Goal: Information Seeking & Learning: Find contact information

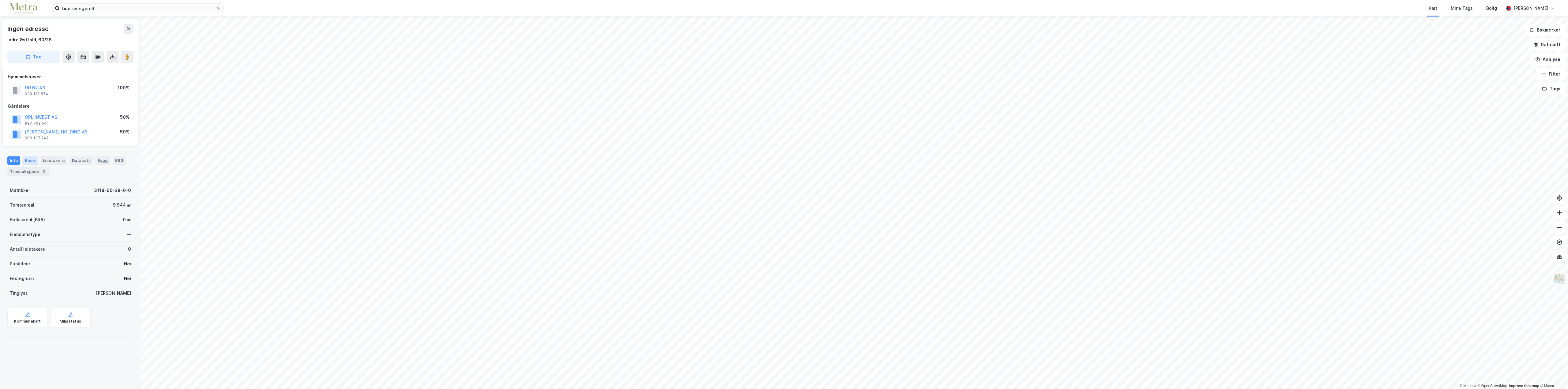
click at [27, 161] on div "Eiere" at bounding box center [30, 160] width 15 height 8
click at [69, 234] on link "Hoen Utvikling AS" at bounding box center [75, 234] width 38 height 5
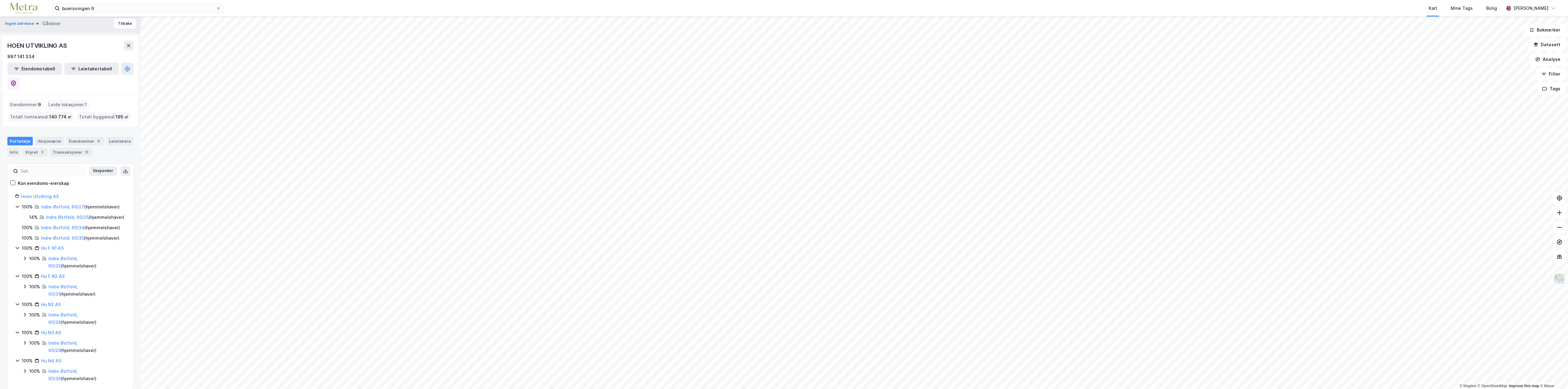
scroll to position [4, 0]
click at [32, 147] on div "Styret 3" at bounding box center [35, 152] width 25 height 9
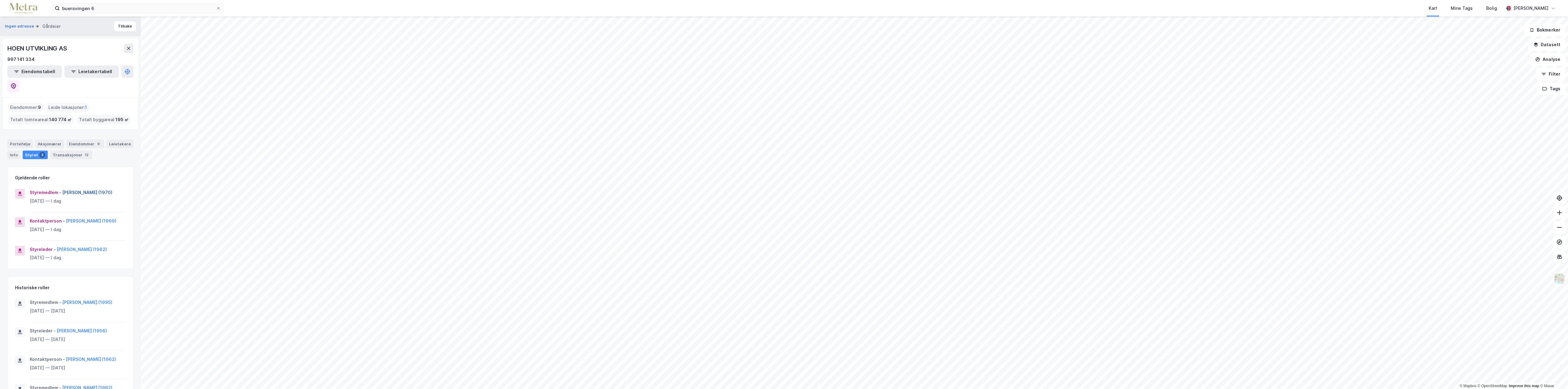
click at [0, 0] on button "[PERSON_NAME] (1970)" at bounding box center [0, 0] width 0 height 0
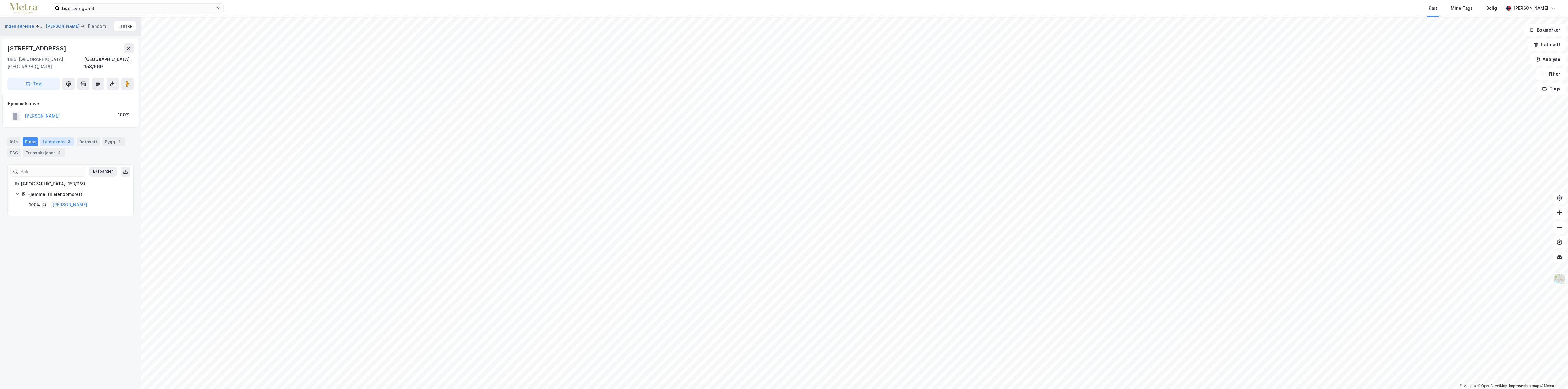
click at [56, 138] on div "Leietakere 3" at bounding box center [57, 142] width 34 height 9
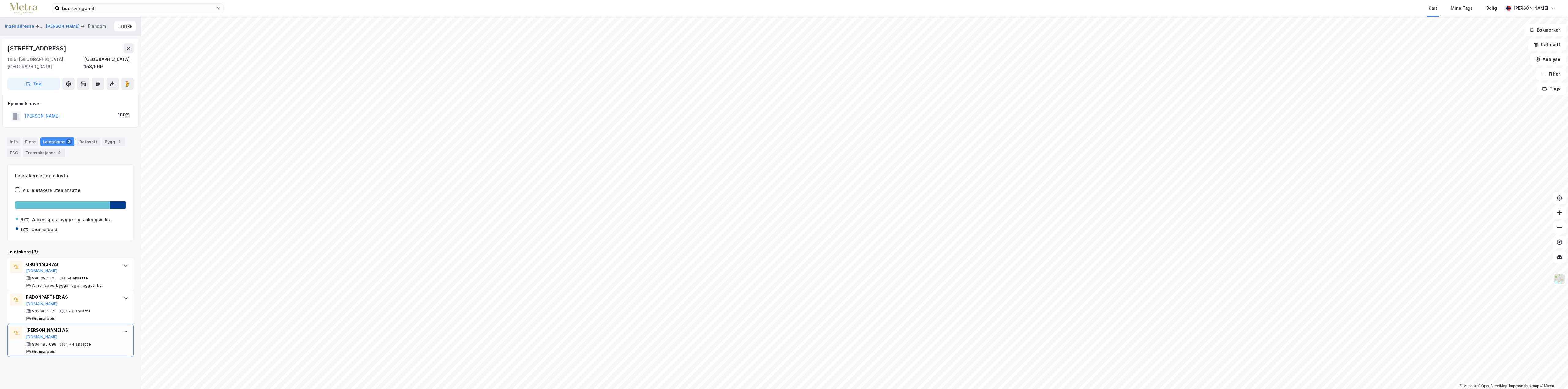
click at [54, 327] on div "[PERSON_NAME] AS" at bounding box center [72, 331] width 91 height 7
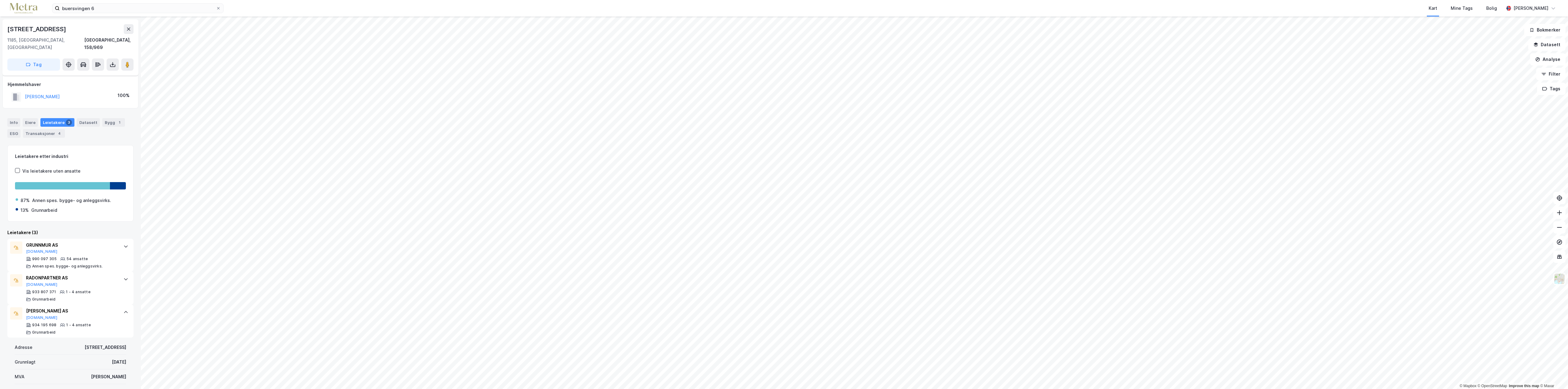
scroll to position [153, 0]
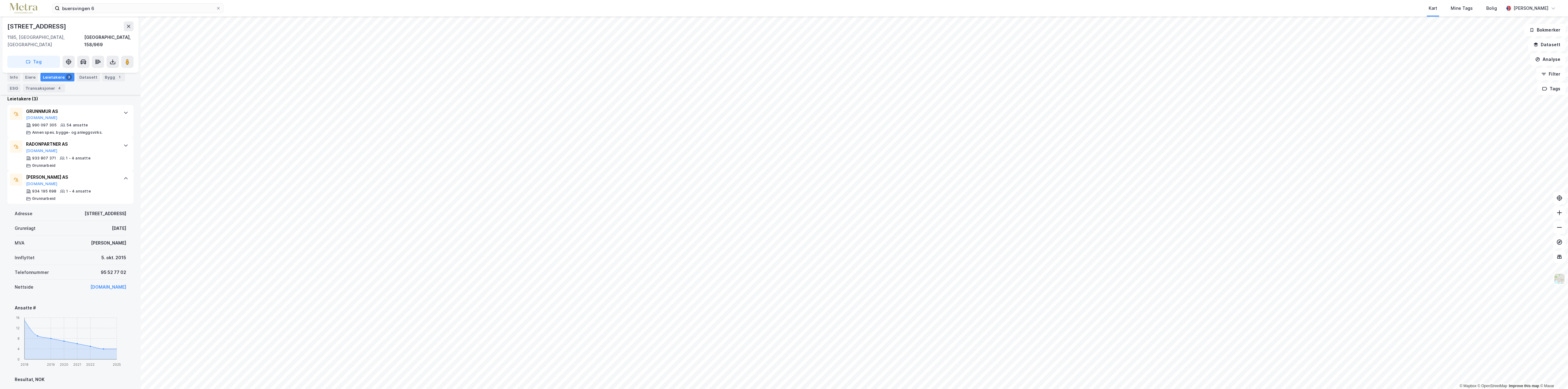
click at [91, 284] on link "[DOMAIN_NAME]" at bounding box center [108, 287] width 36 height 5
click at [46, 114] on div "GRUNNMUR AS [DOMAIN_NAME] 990 097 305 54 ansatte [PERSON_NAME] spes. bygge- og …" at bounding box center [72, 121] width 91 height 27
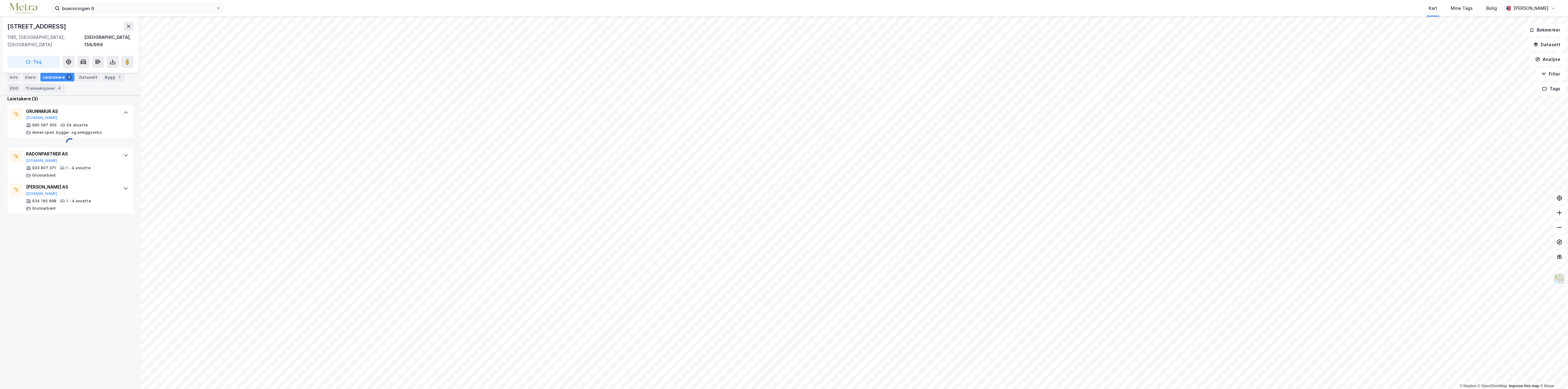
scroll to position [0, 0]
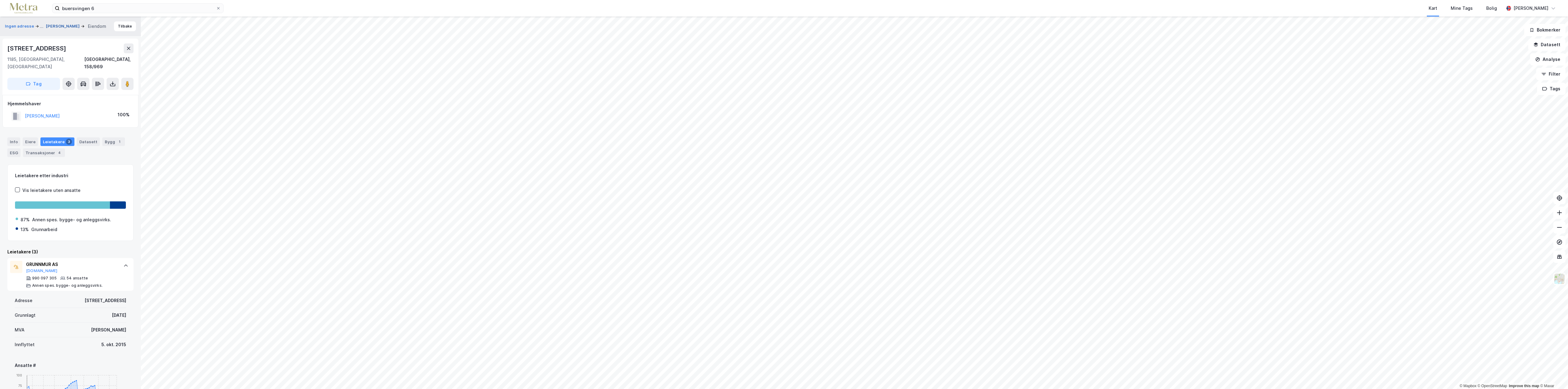
click at [73, 26] on div "Ingen adresse ... [PERSON_NAME]" at bounding box center [58, 26] width 107 height 7
click at [9, 138] on div "Info" at bounding box center [13, 142] width 13 height 9
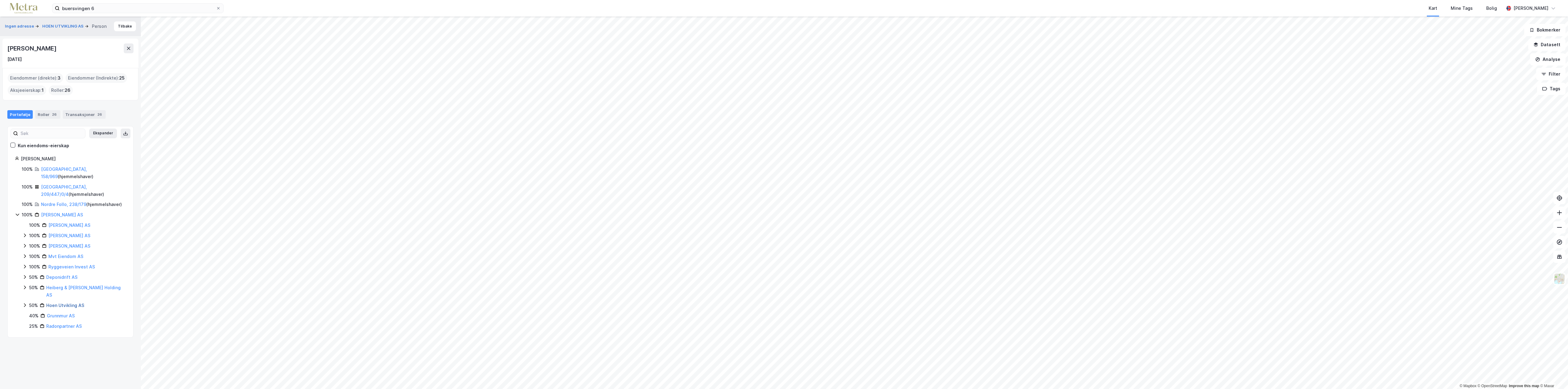
click at [61, 303] on link "Hoen Utvikling AS" at bounding box center [65, 306] width 38 height 5
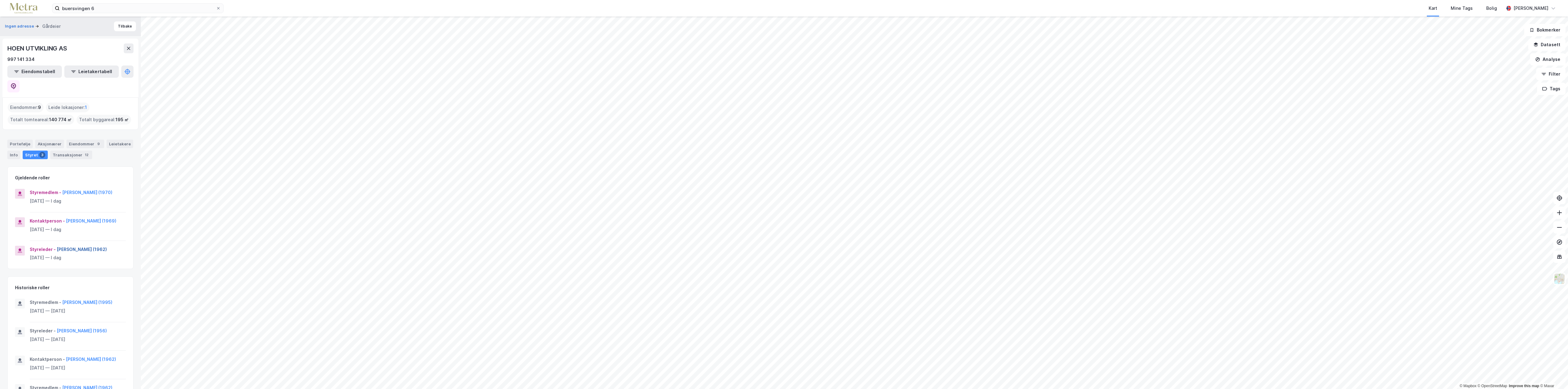
click at [0, 0] on button "[PERSON_NAME] (1962)" at bounding box center [0, 0] width 0 height 0
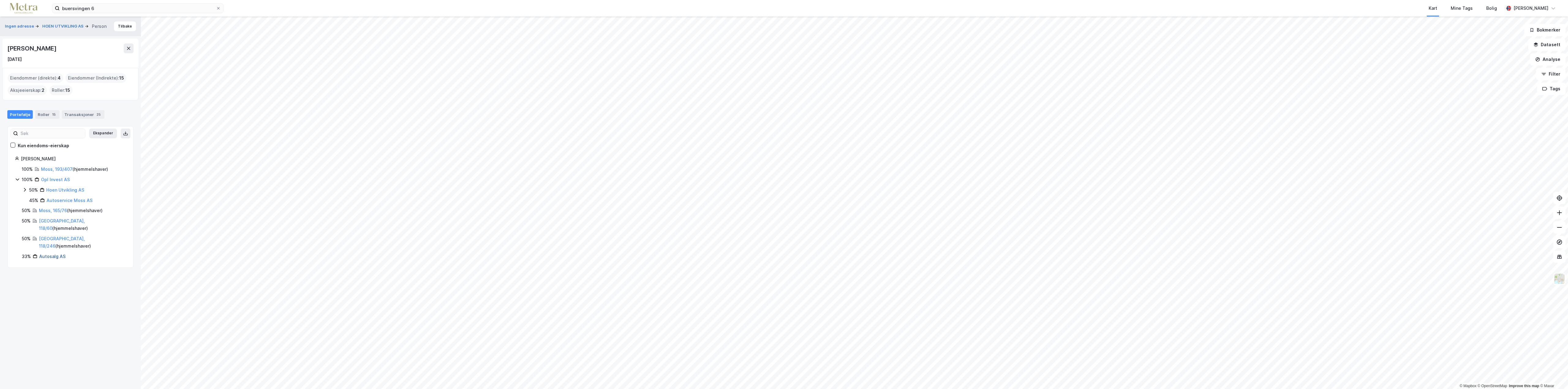
click at [46, 254] on link "Autosalg AS" at bounding box center [52, 256] width 26 height 5
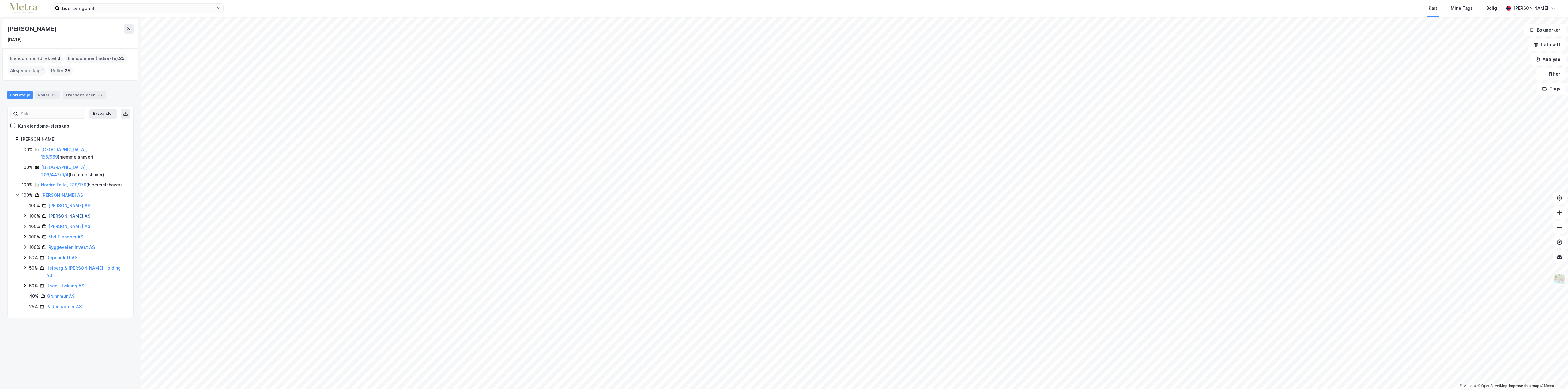
click at [78, 214] on link "[PERSON_NAME] AS" at bounding box center [69, 216] width 42 height 5
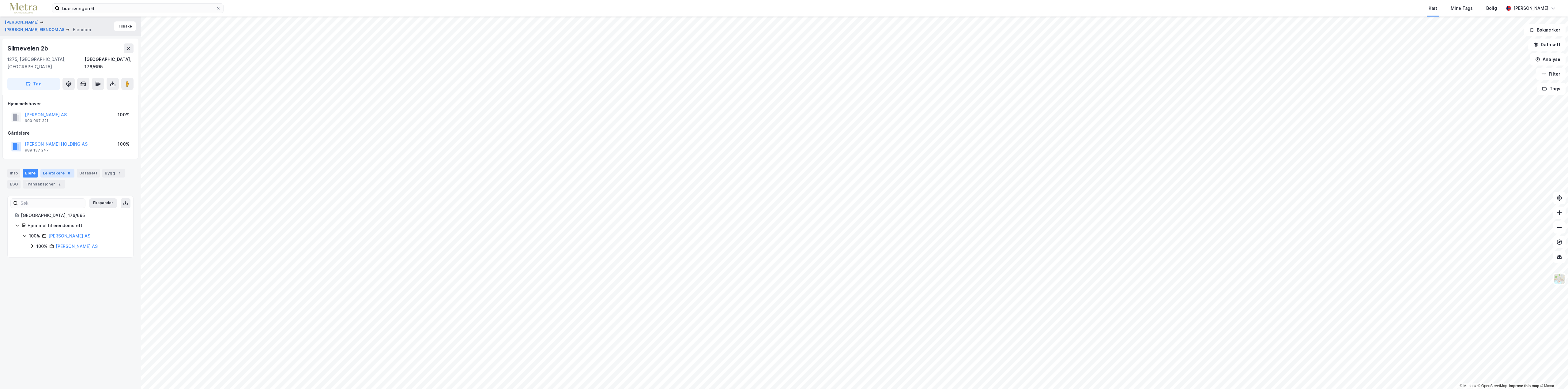
click at [55, 169] on div "Leietakere 8" at bounding box center [57, 173] width 34 height 9
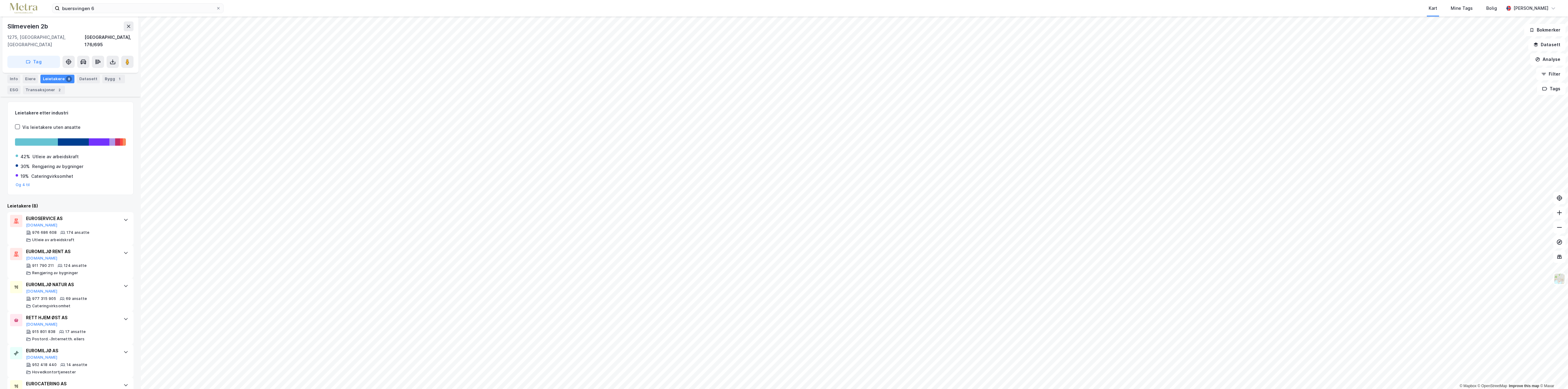
scroll to position [90, 0]
click at [104, 79] on div "Bygg 1" at bounding box center [113, 83] width 23 height 9
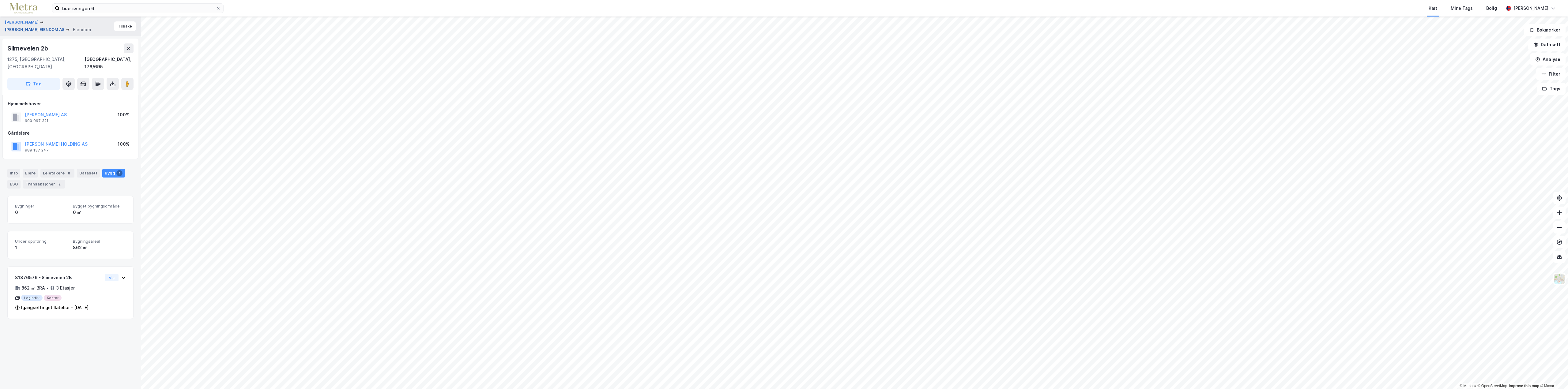
click at [44, 27] on button "[PERSON_NAME] EIENDOM AS" at bounding box center [35, 30] width 61 height 6
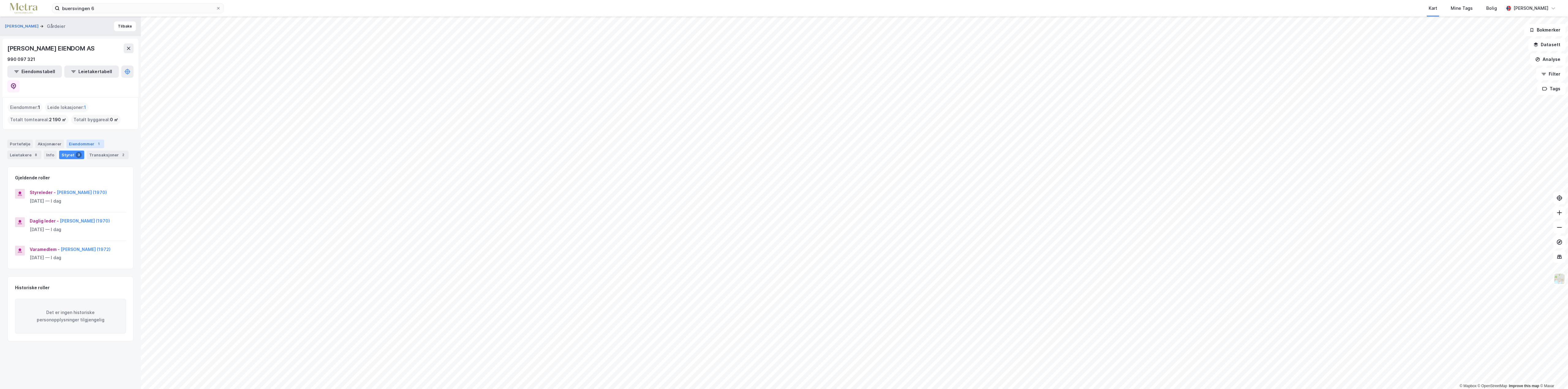
click at [79, 139] on div "Eiendommer 1" at bounding box center [85, 144] width 38 height 9
click at [41, 139] on div "Aksjonærer" at bounding box center [49, 144] width 29 height 9
type input "Siste"
click at [48, 215] on link "[PERSON_NAME] AS" at bounding box center [61, 217] width 42 height 5
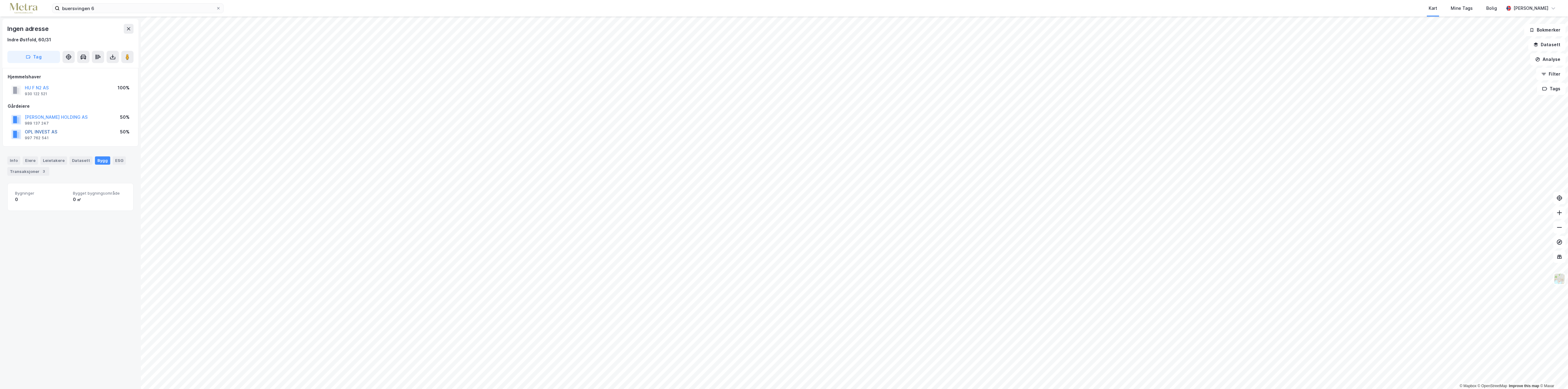
click at [0, 0] on button "OPL INVEST AS" at bounding box center [0, 0] width 0 height 0
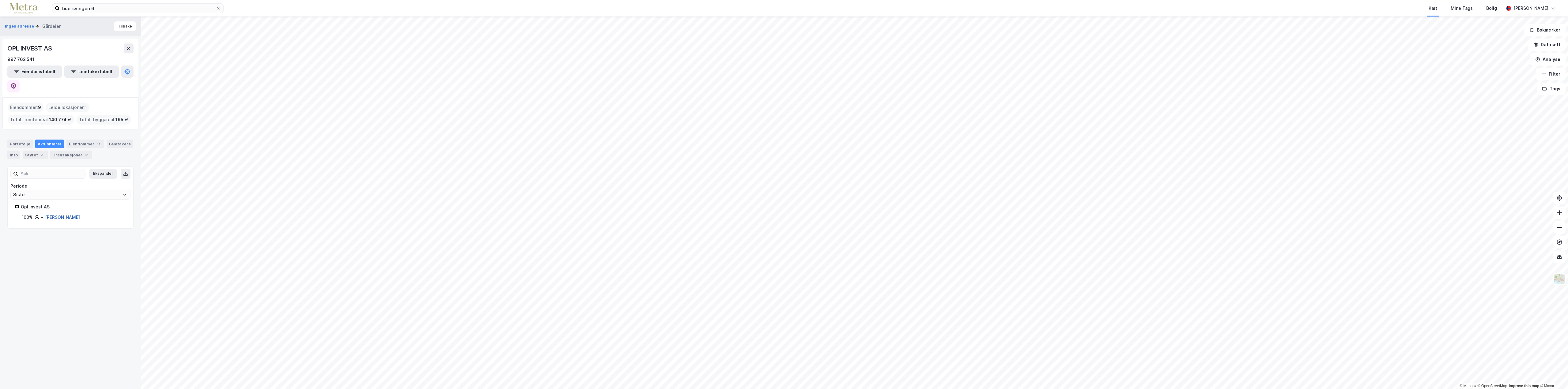
click at [62, 215] on link "[PERSON_NAME]" at bounding box center [62, 217] width 35 height 5
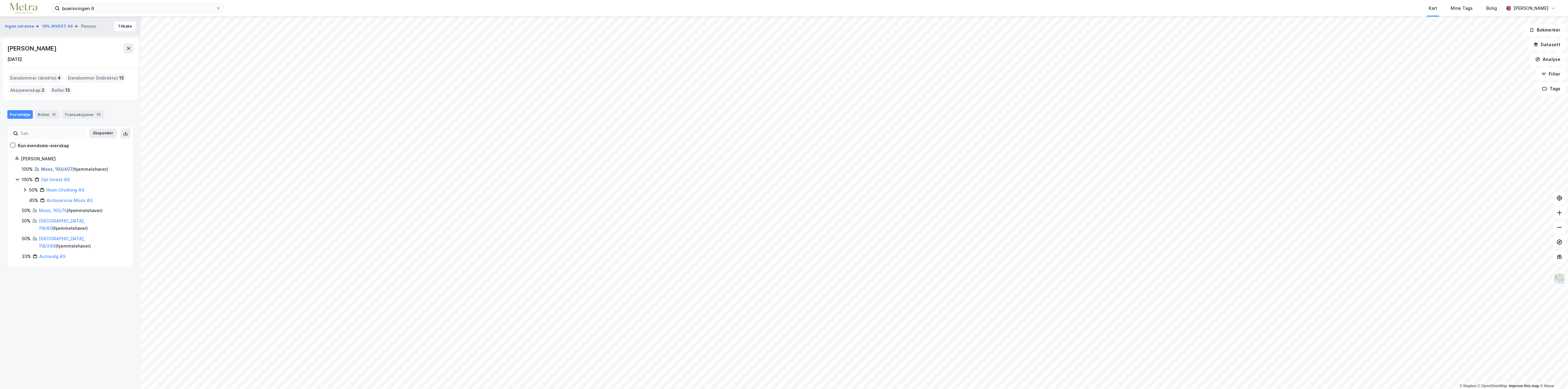
click at [58, 171] on link "Moss, 193/407" at bounding box center [57, 169] width 32 height 5
click at [68, 191] on link "Hoen Utvikling AS" at bounding box center [65, 190] width 38 height 5
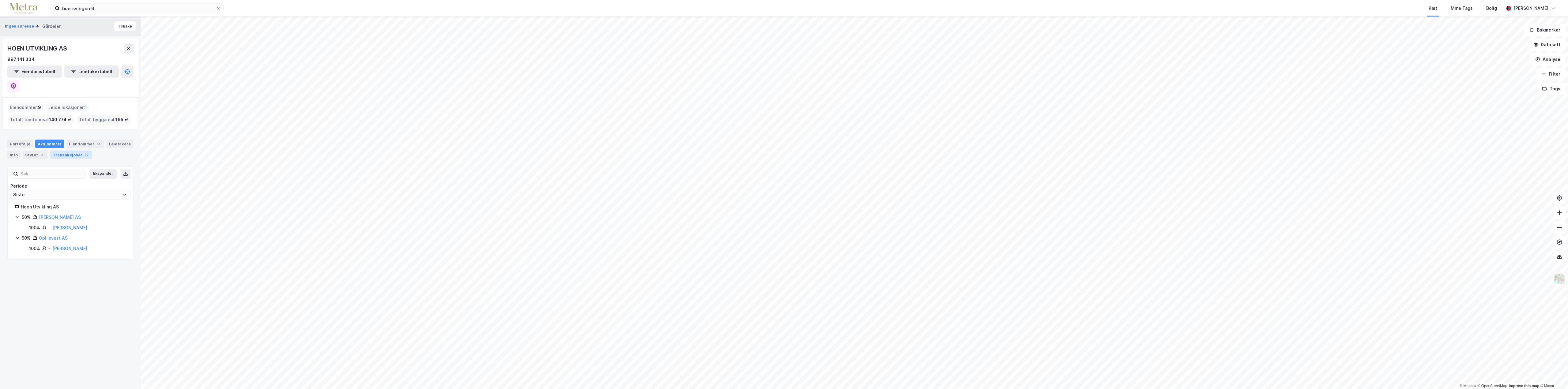
click at [69, 151] on div "Transaksjoner 12" at bounding box center [71, 155] width 42 height 9
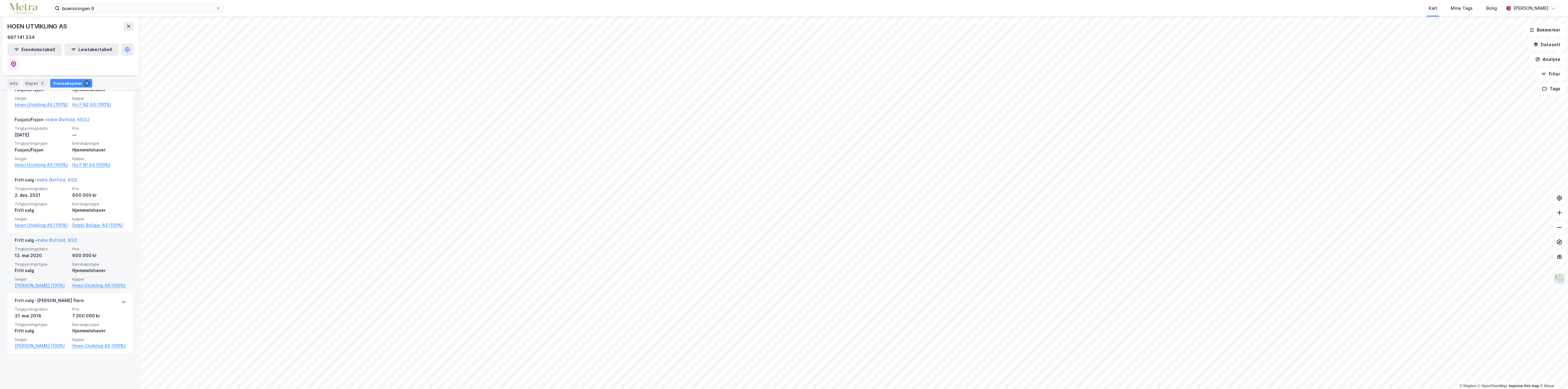
scroll to position [769, 0]
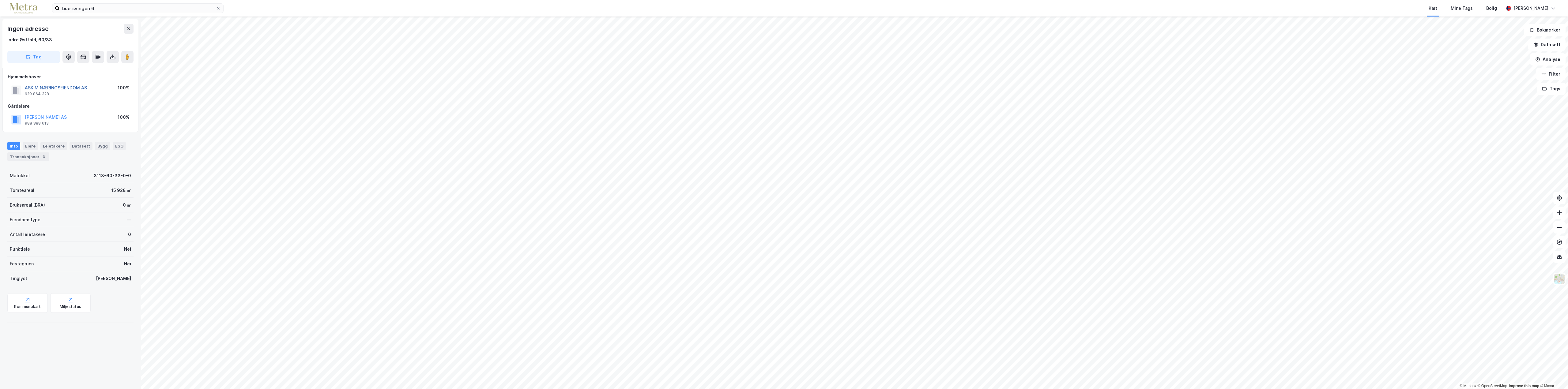
click at [0, 0] on button "ASKIM NÆRINGSEIENDOM AS" at bounding box center [0, 0] width 0 height 0
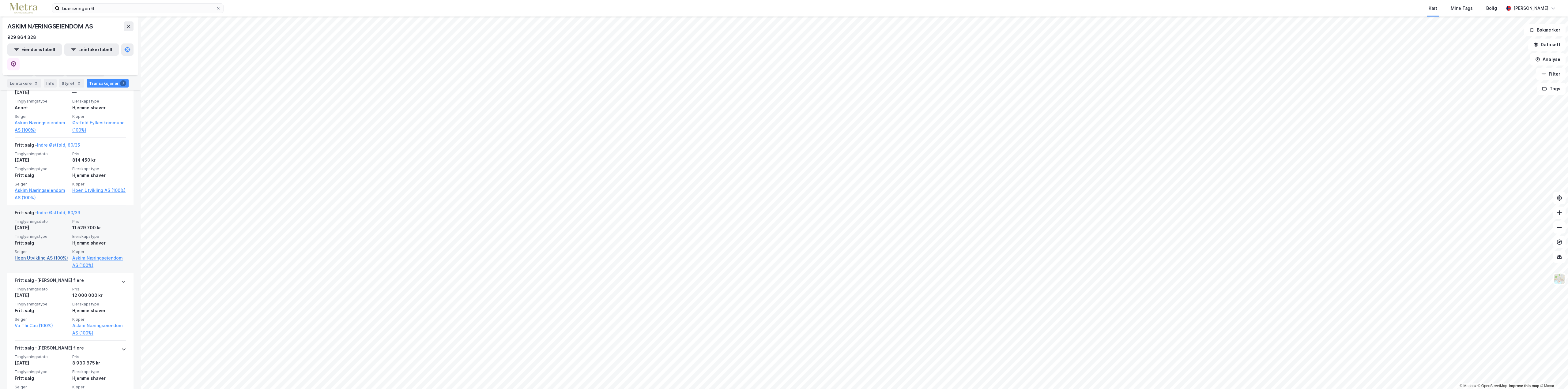
scroll to position [306, 0]
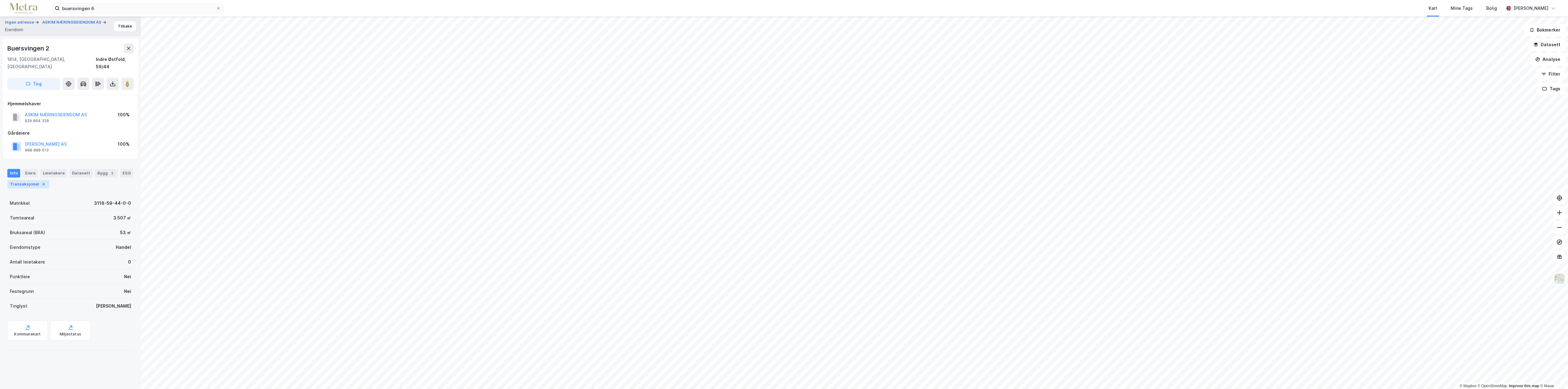
click at [25, 180] on div "Transaksjoner 6" at bounding box center [28, 184] width 42 height 9
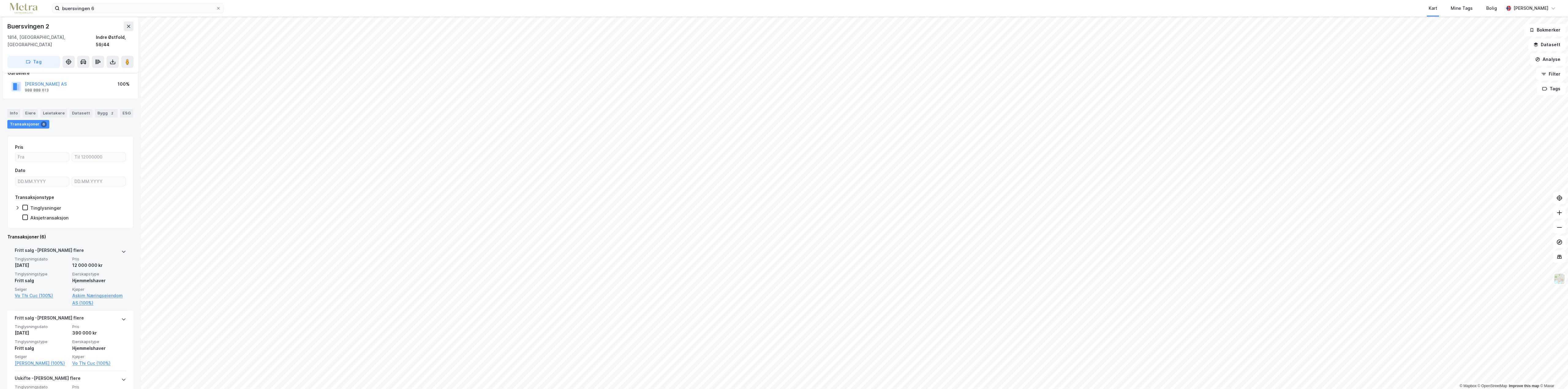
scroll to position [92, 0]
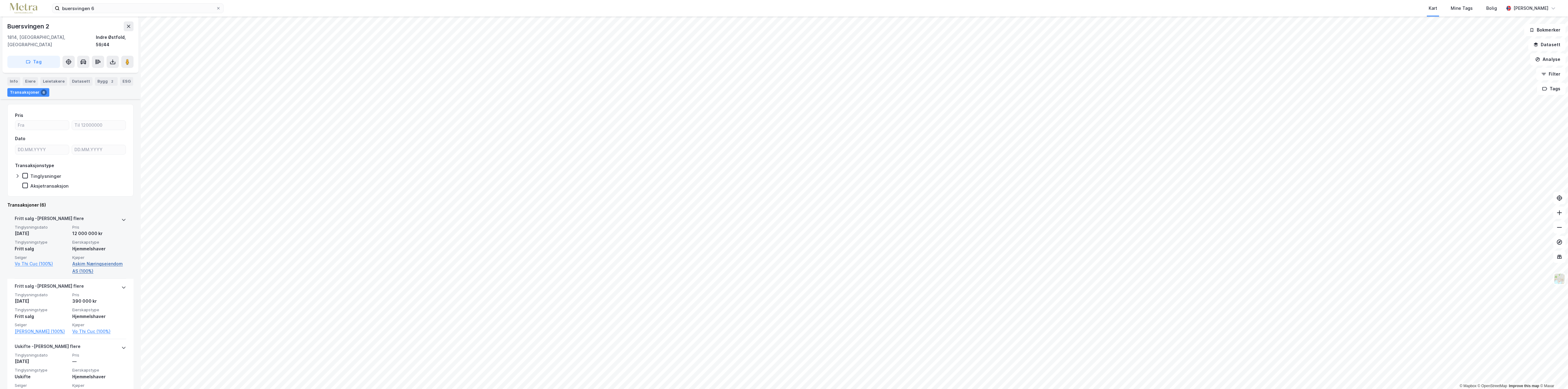
click at [105, 261] on link "Askim Næringseiendom AS (100%)" at bounding box center [99, 268] width 54 height 15
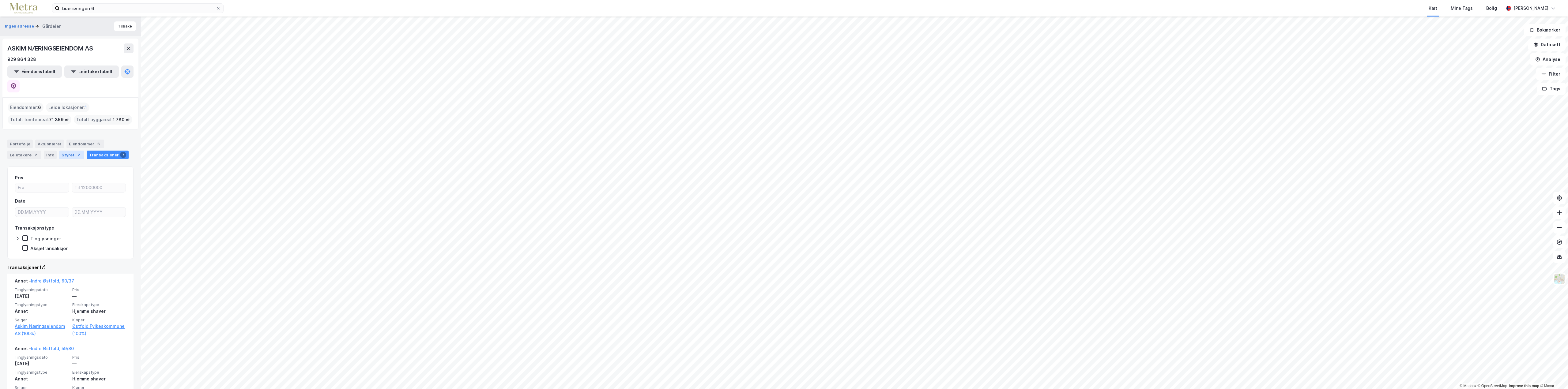
click at [67, 151] on div "Styret 2" at bounding box center [71, 155] width 25 height 9
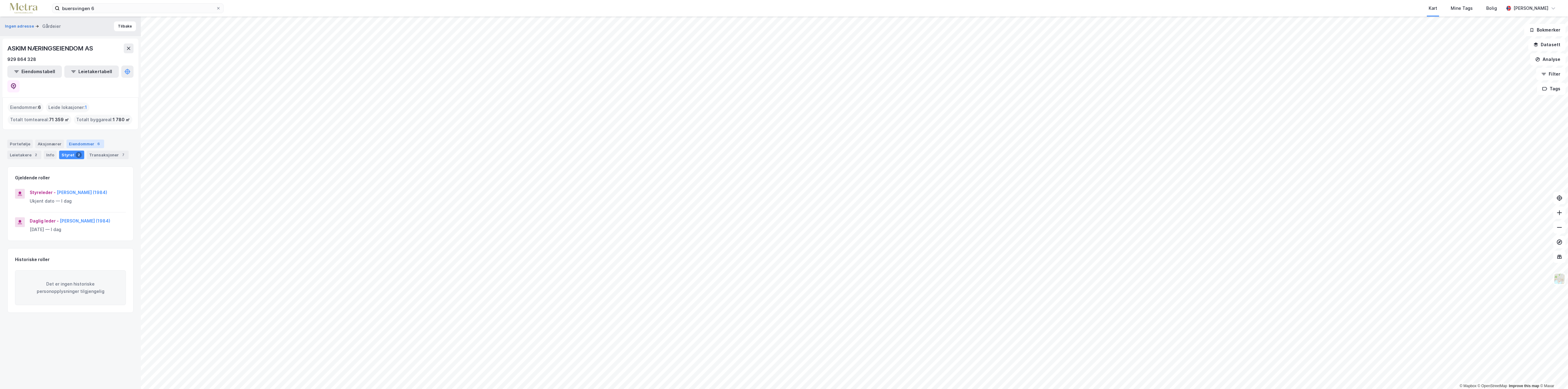
click at [76, 139] on div "Eiendommer 6" at bounding box center [85, 144] width 38 height 9
click at [21, 139] on div "Portefølje" at bounding box center [20, 144] width 26 height 9
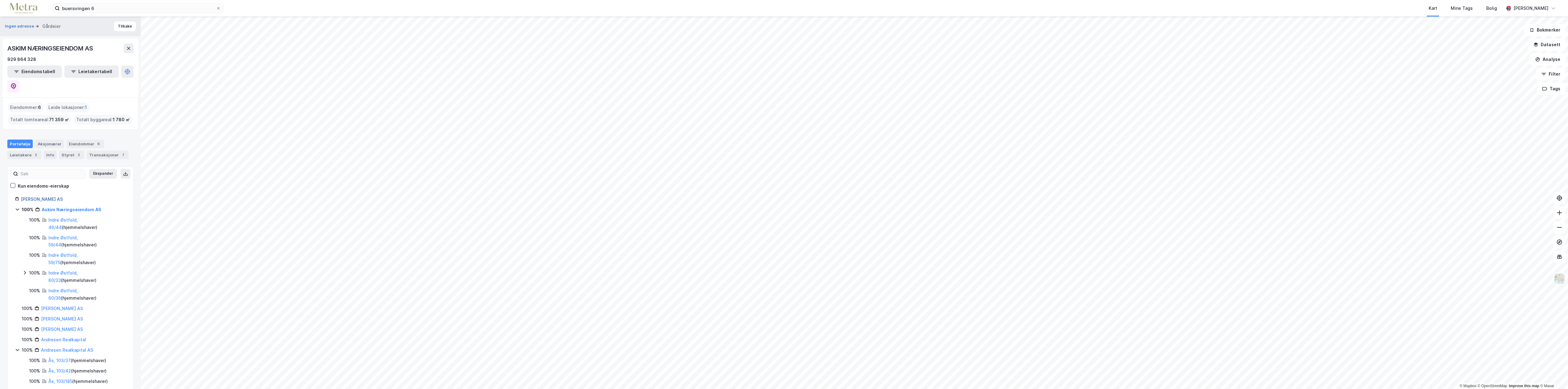
click at [33, 197] on link "[PERSON_NAME] AS" at bounding box center [41, 199] width 42 height 5
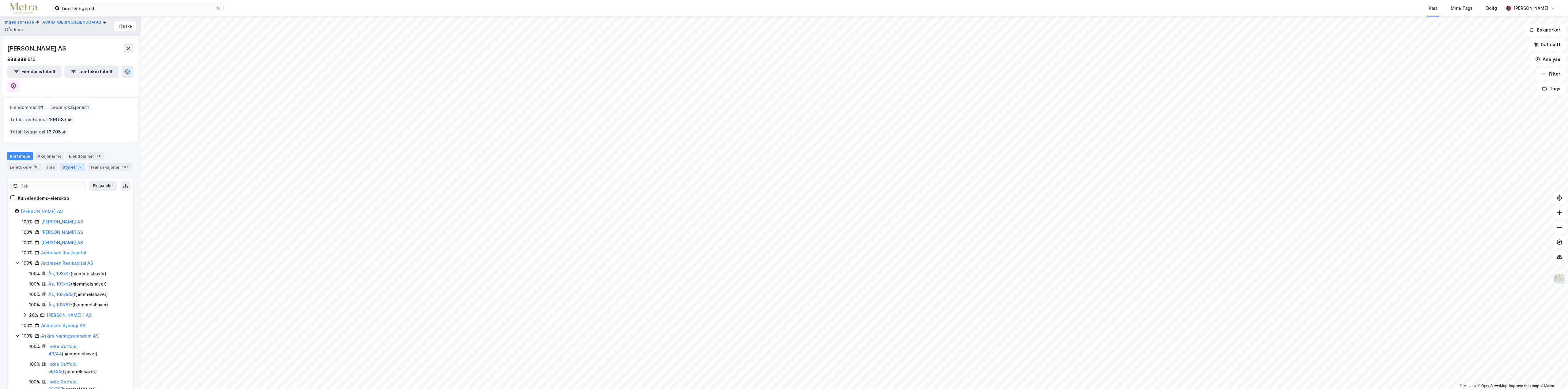
click at [71, 163] on div "Styret 5" at bounding box center [72, 167] width 25 height 9
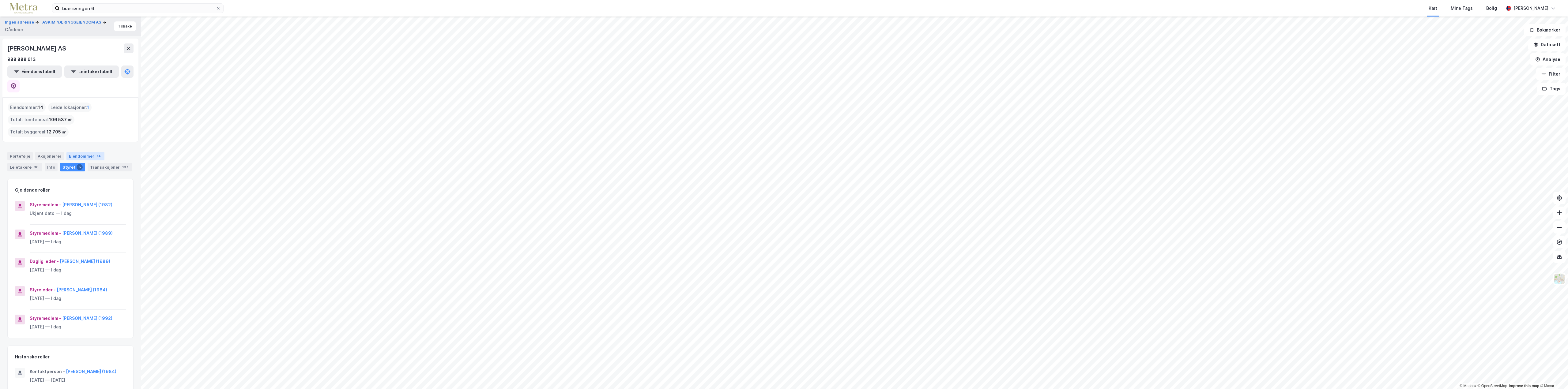
click at [85, 152] on div "Eiendommer 14" at bounding box center [85, 156] width 38 height 9
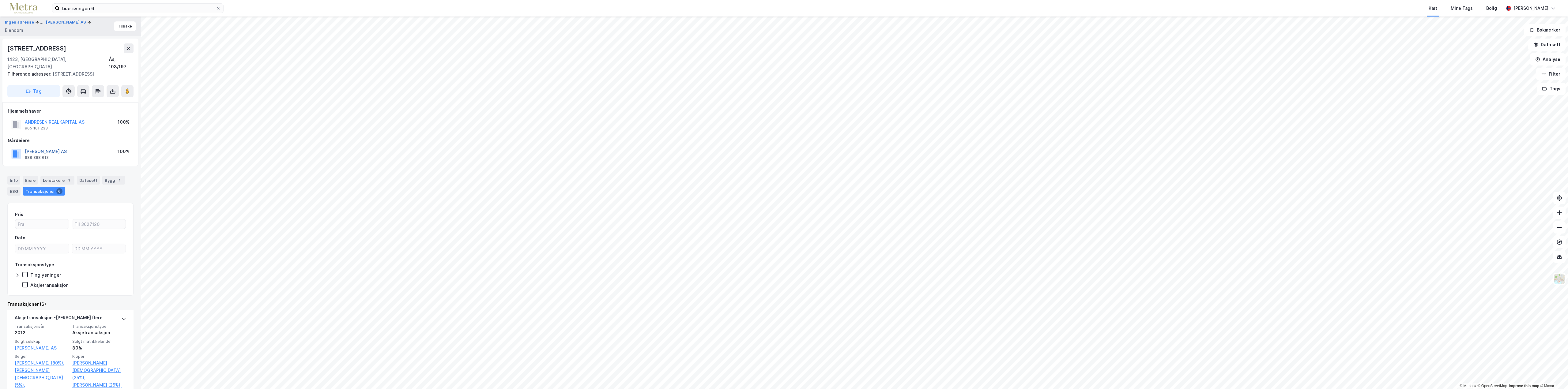
click at [0, 0] on button "[PERSON_NAME] AS" at bounding box center [0, 0] width 0 height 0
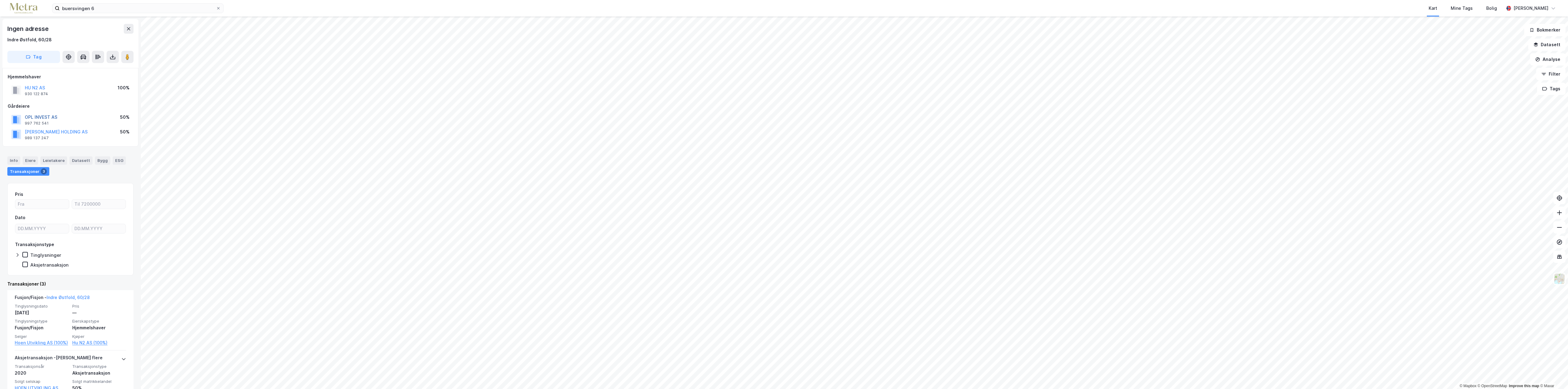
click at [0, 0] on button "OPL INVEST AS" at bounding box center [0, 0] width 0 height 0
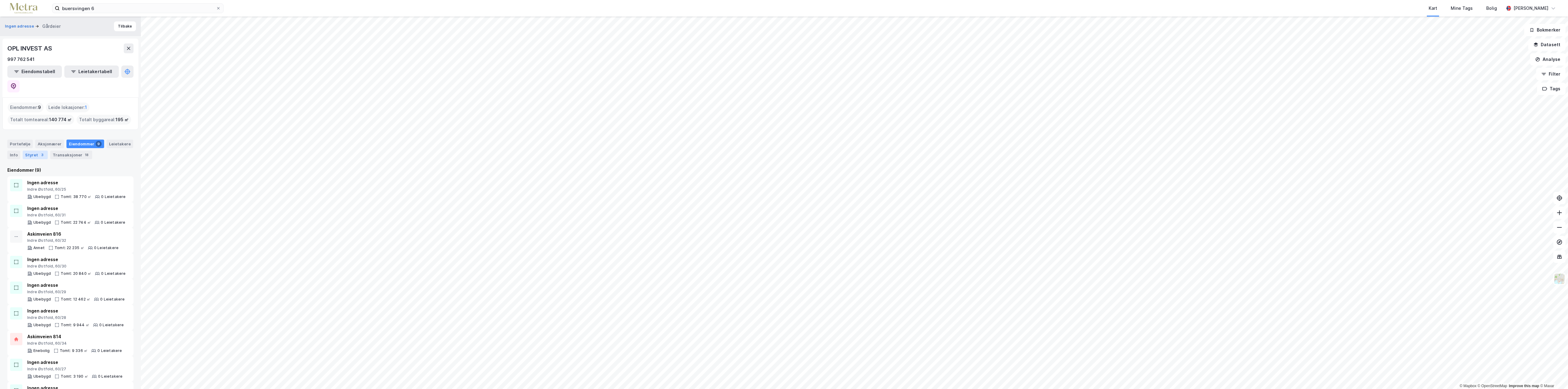
click at [34, 151] on div "Styret 3" at bounding box center [35, 155] width 25 height 9
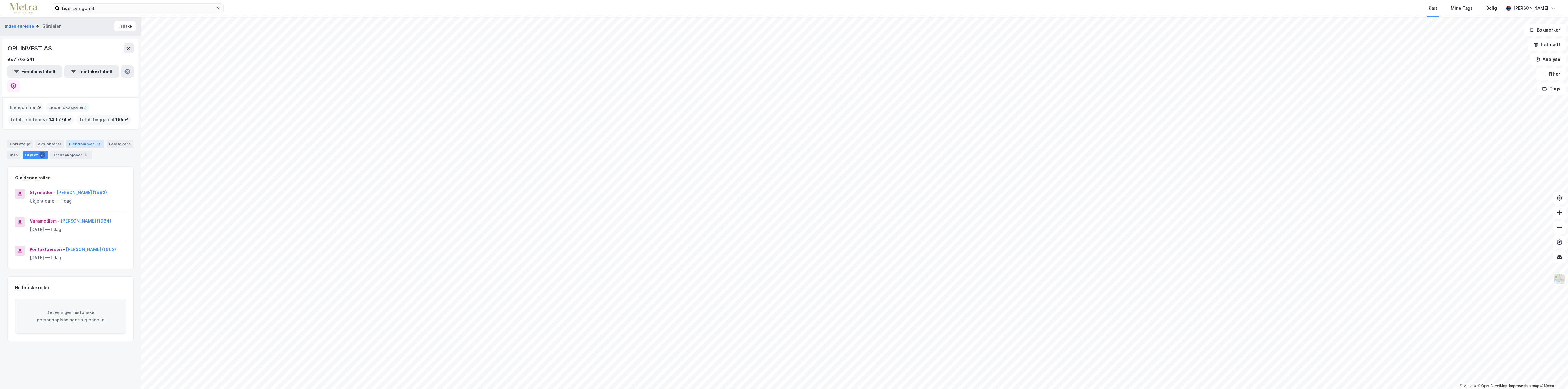
click at [78, 139] on div "Eiendommer 9" at bounding box center [85, 144] width 38 height 9
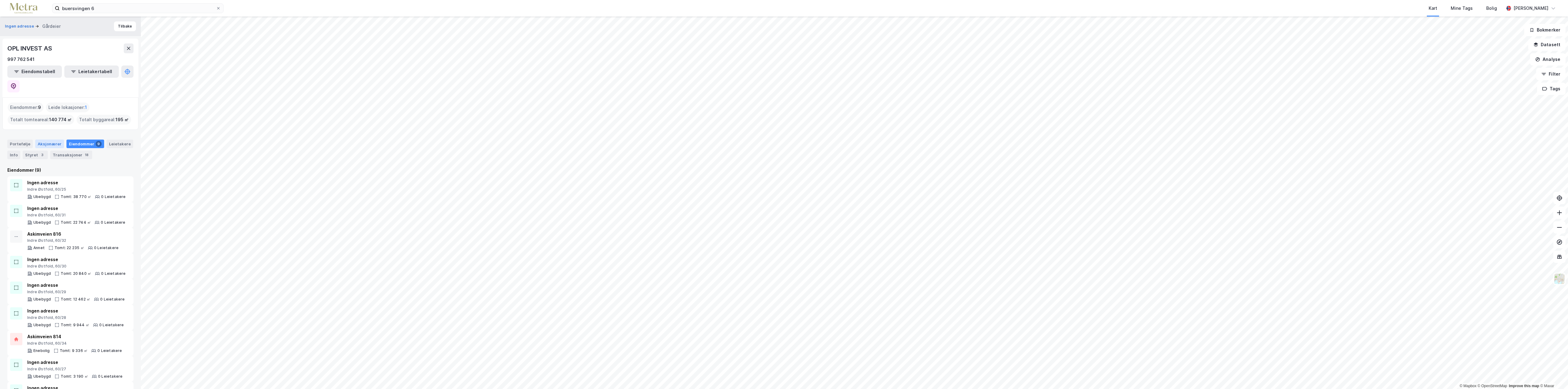
click at [44, 139] on div "Aksjonærer" at bounding box center [49, 144] width 29 height 9
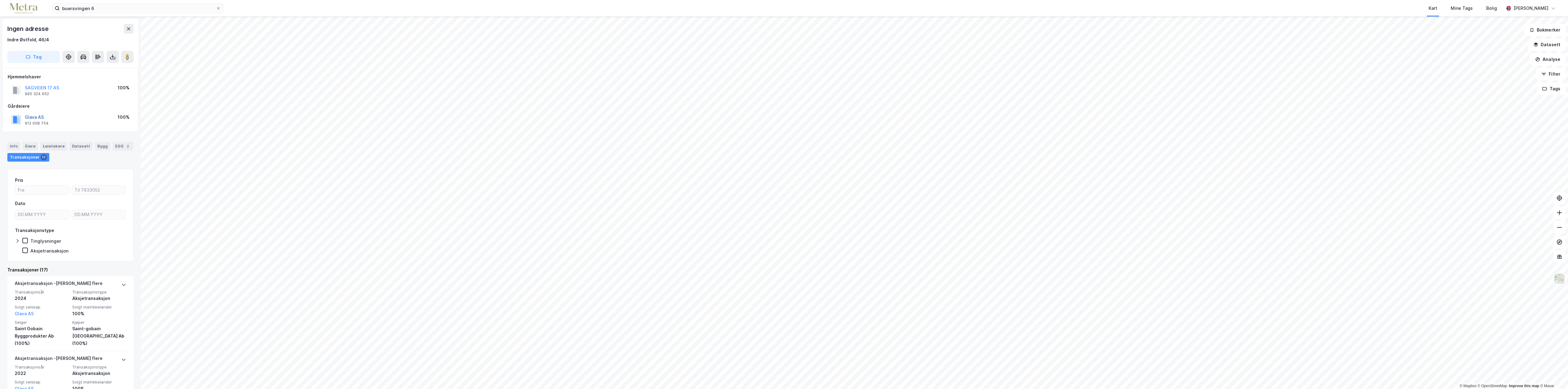
click at [0, 0] on button "Glava AS" at bounding box center [0, 0] width 0 height 0
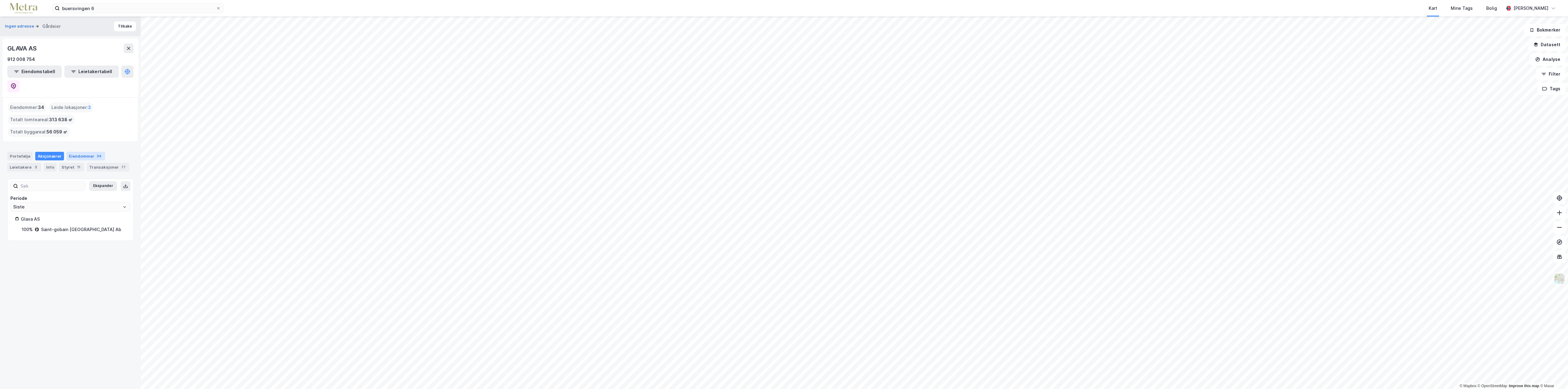
click at [74, 152] on div "Eiendommer 34" at bounding box center [85, 156] width 38 height 9
click at [65, 163] on div "Styret 11" at bounding box center [71, 167] width 25 height 9
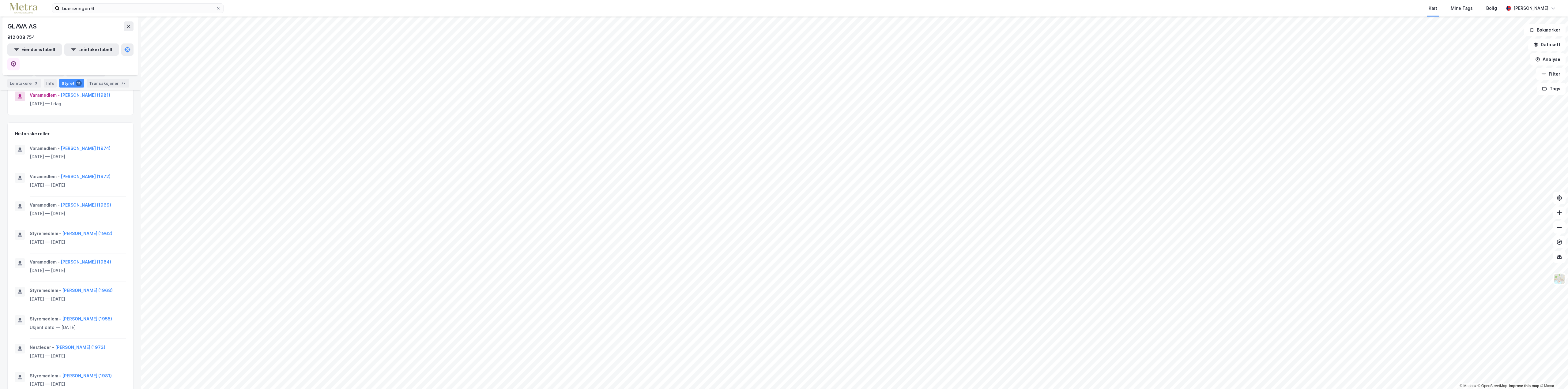
scroll to position [433, 0]
